Goal: Check status: Check status

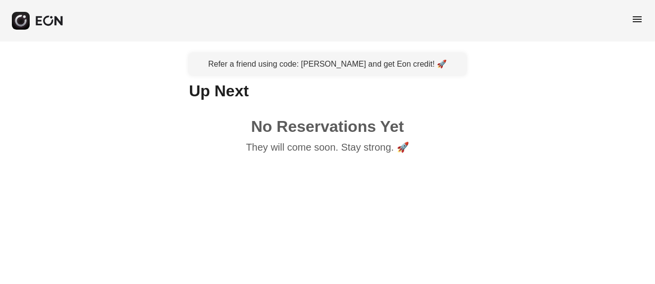
click at [487, 93] on div "Refer a friend using code: [PERSON_NAME] and get Eon credit! 🚀 Up Next No Reser…" at bounding box center [327, 106] width 655 height 129
click at [523, 18] on span "menu" at bounding box center [637, 19] width 12 height 12
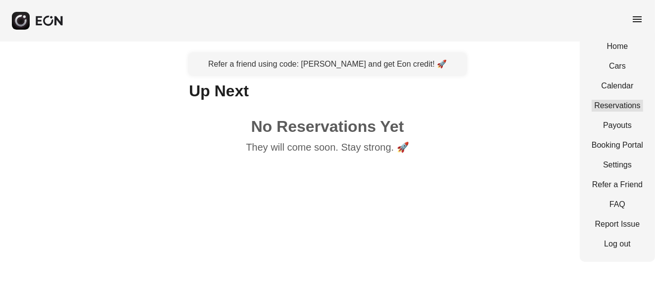
click at [523, 101] on link "Reservations" at bounding box center [616, 106] width 51 height 12
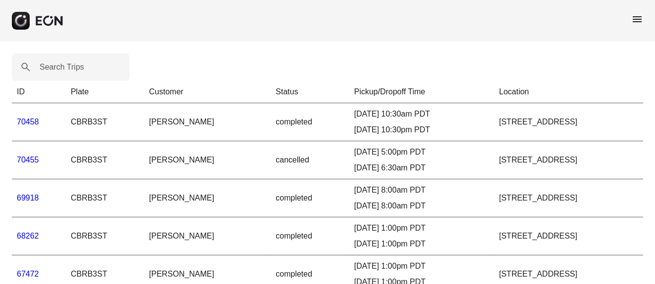
click at [30, 119] on link "70458" at bounding box center [28, 122] width 22 height 8
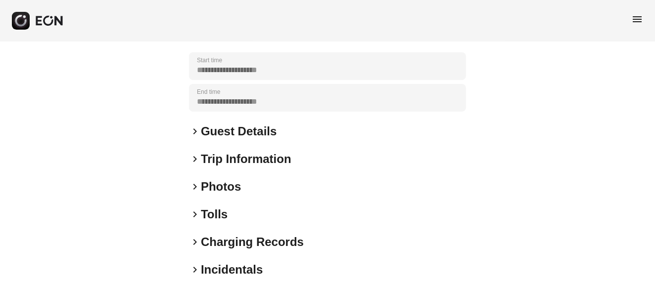
scroll to position [185, 0]
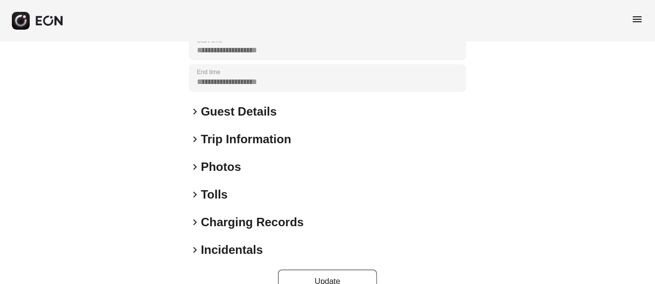
click at [232, 157] on div "**********" at bounding box center [327, 81] width 277 height 423
click at [222, 166] on h2 "Photos" at bounding box center [221, 167] width 40 height 16
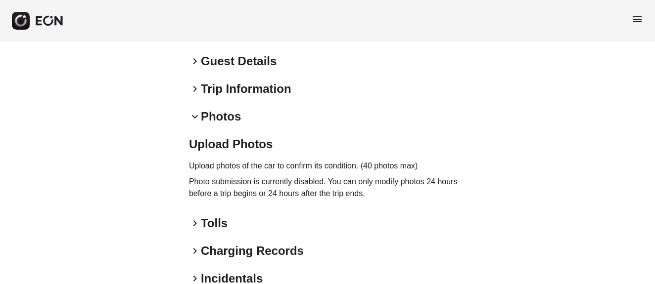
scroll to position [288, 0]
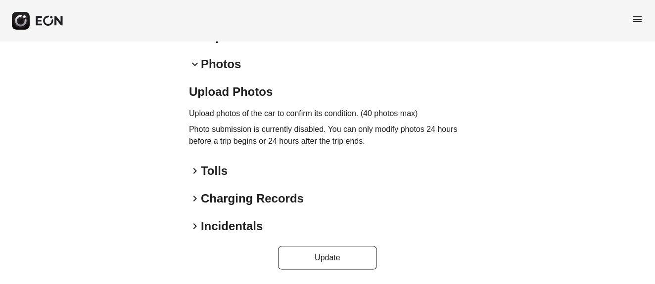
click at [198, 170] on span "keyboard_arrow_right" at bounding box center [195, 171] width 12 height 12
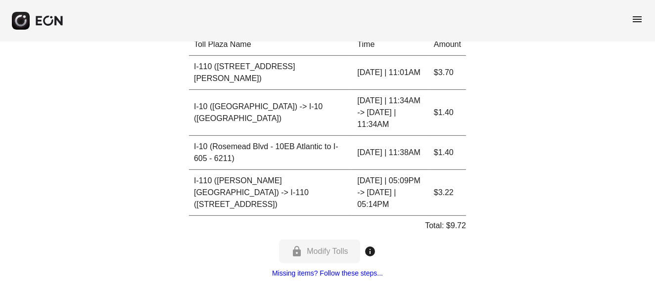
scroll to position [510, 0]
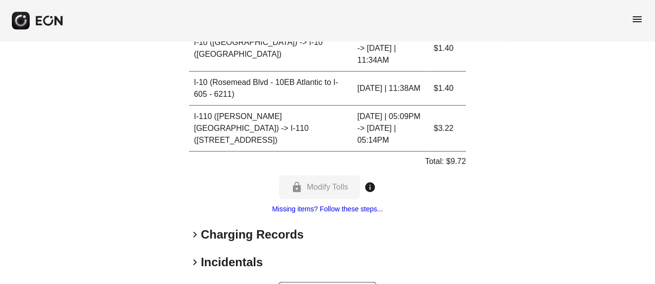
click at [222, 227] on h2 "Charging Records" at bounding box center [252, 235] width 103 height 16
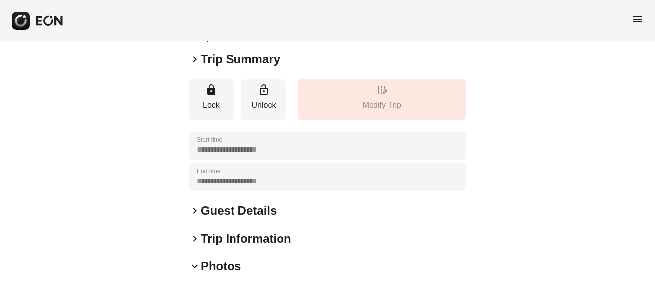
scroll to position [123, 0]
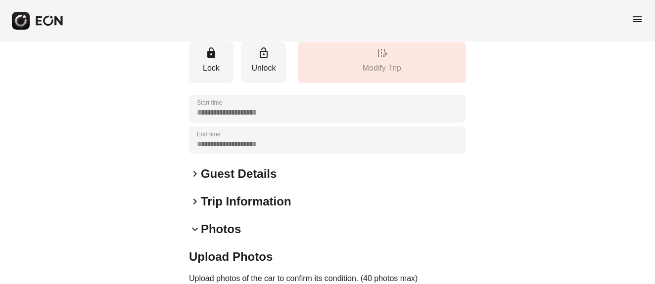
click at [223, 206] on h2 "Trip Information" at bounding box center [246, 202] width 90 height 16
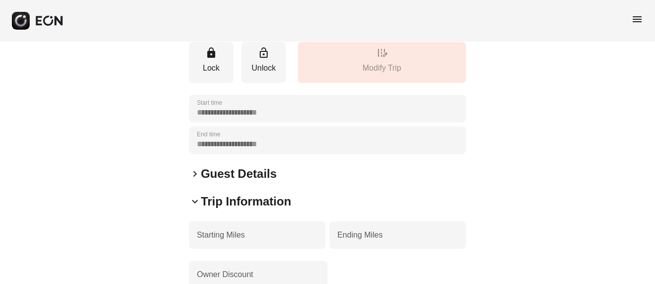
click at [193, 176] on span "keyboard_arrow_right" at bounding box center [195, 174] width 12 height 12
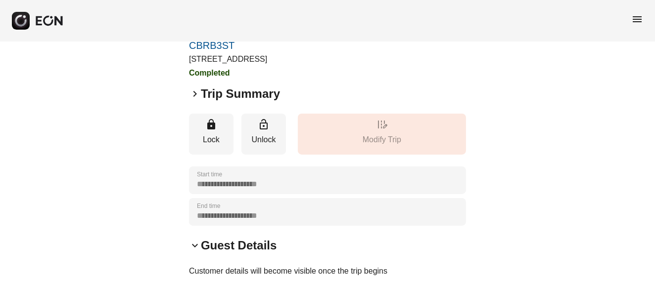
scroll to position [0, 0]
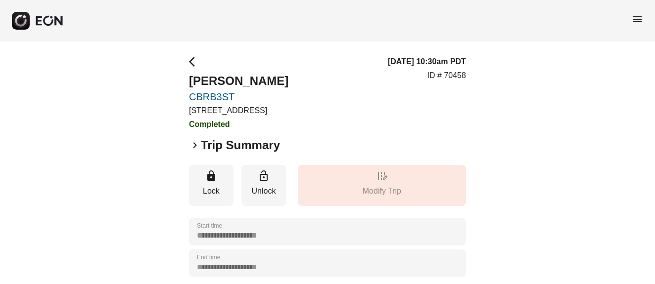
click at [194, 61] on span "arrow_back_ios" at bounding box center [195, 62] width 12 height 12
